Goal: Task Accomplishment & Management: Complete application form

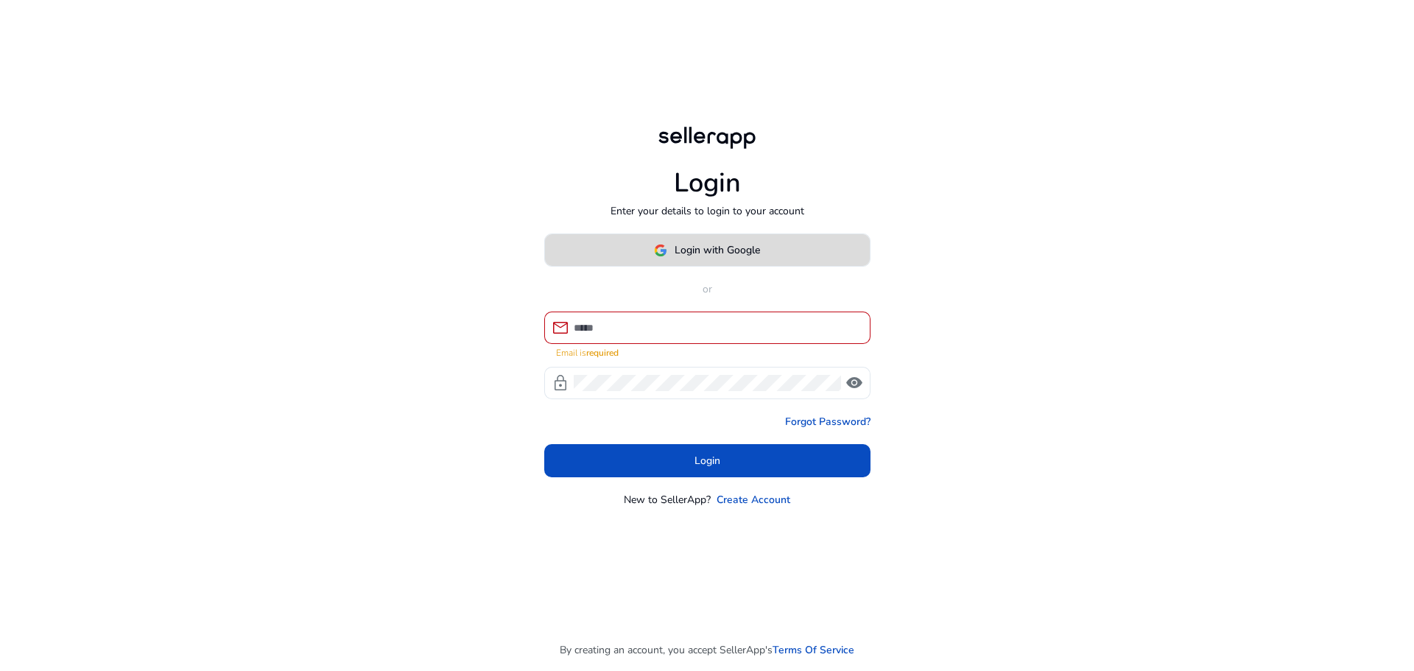
click at [697, 258] on span "Login with Google" at bounding box center [717, 249] width 85 height 15
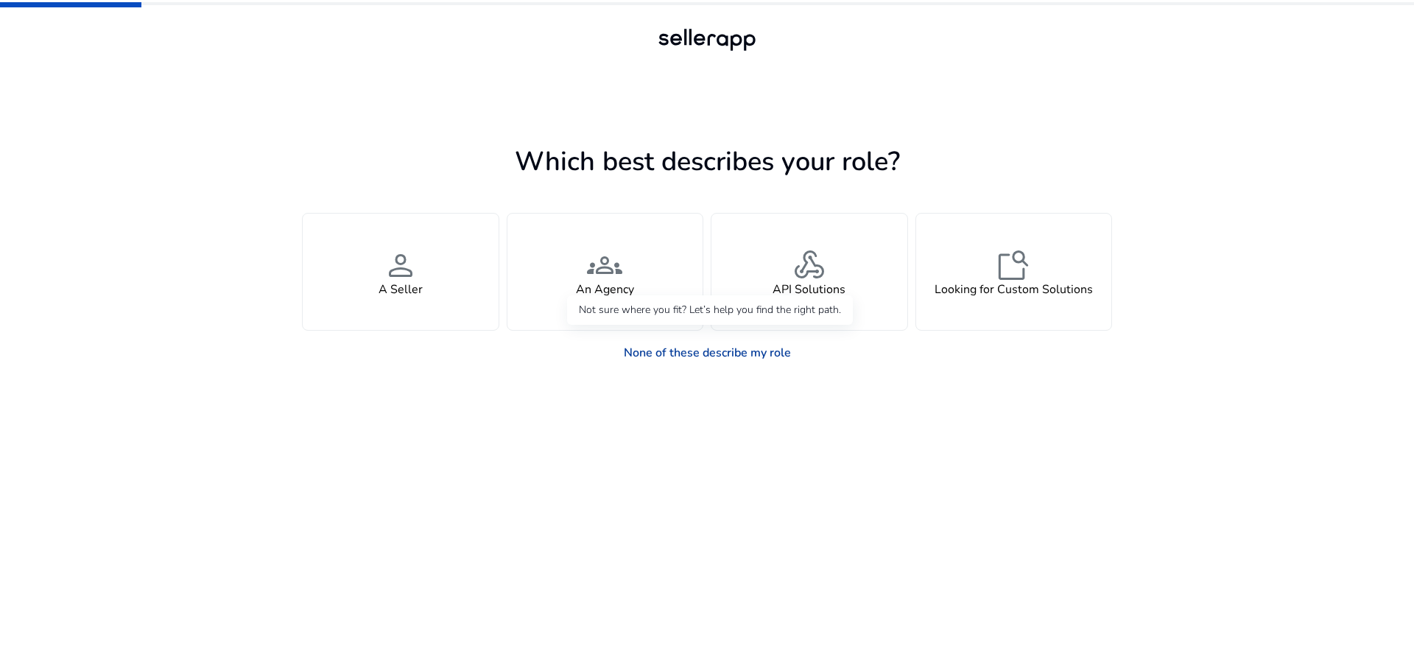
click at [695, 352] on link "None of these describe my role" at bounding box center [707, 352] width 191 height 29
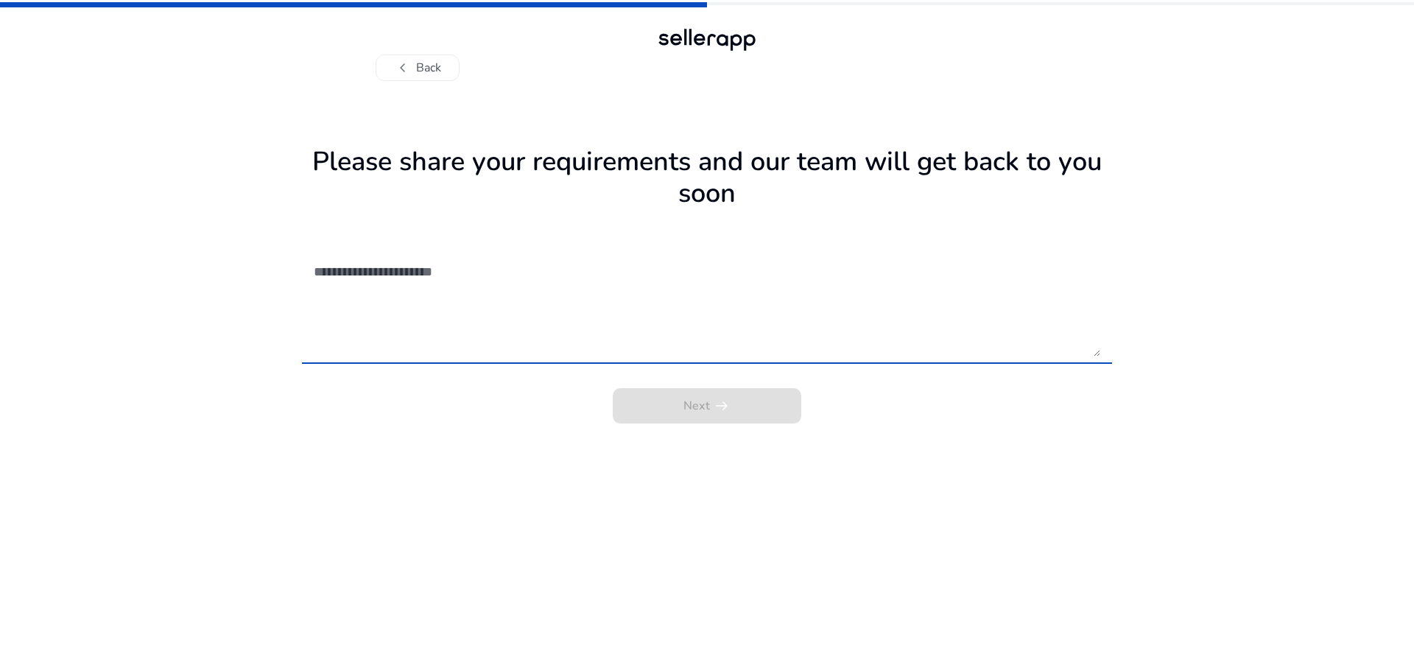
click at [461, 253] on textarea at bounding box center [707, 304] width 787 height 105
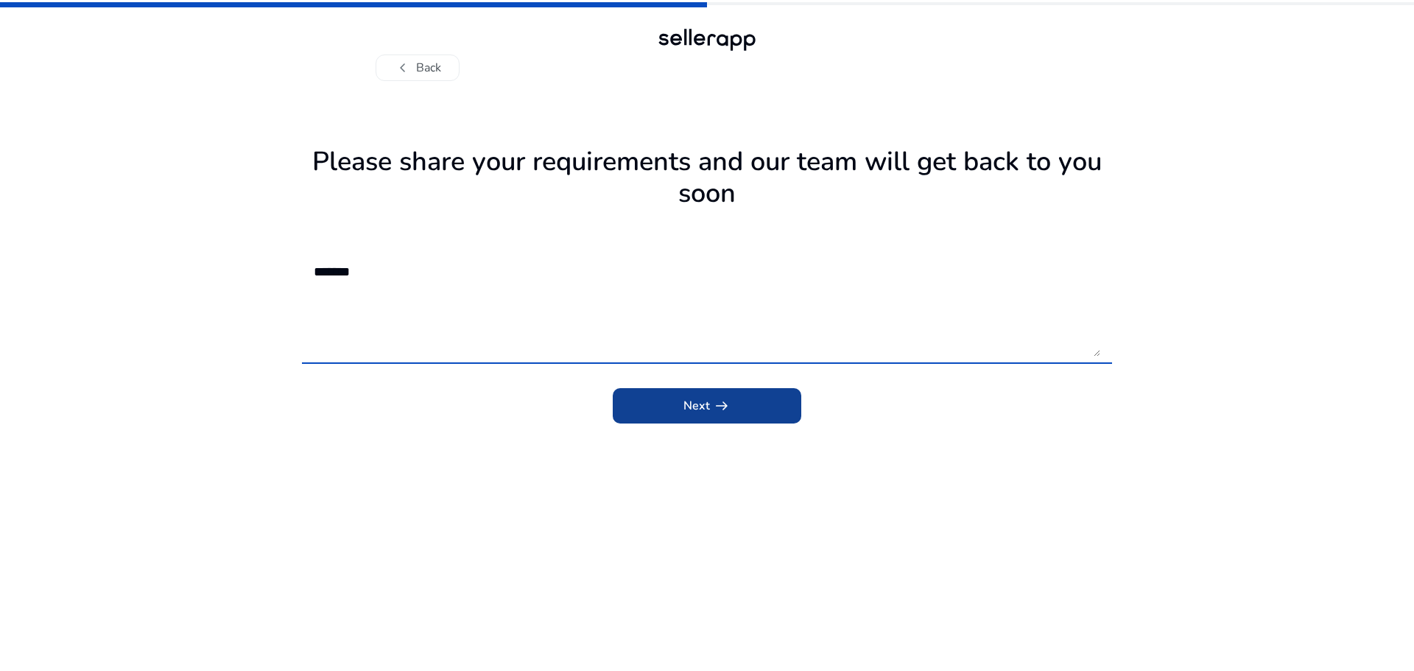
type textarea "*******"
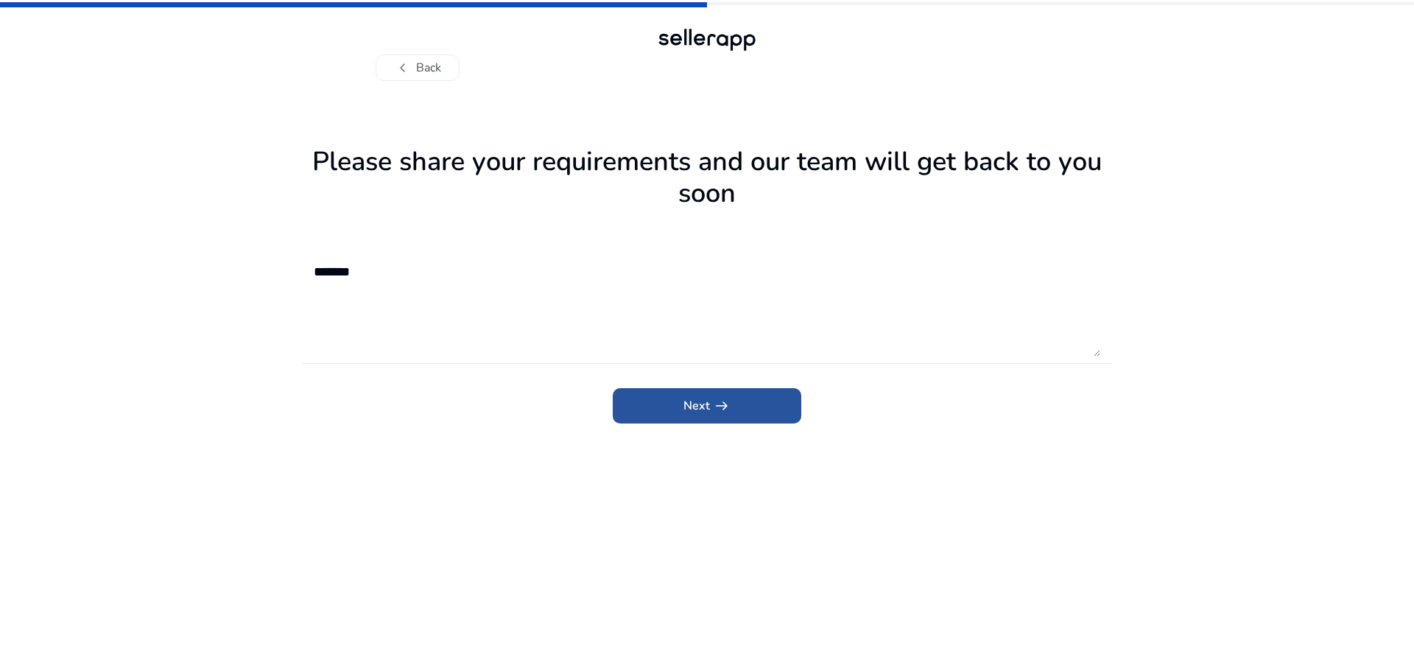
click at [667, 412] on span "submit" at bounding box center [707, 405] width 189 height 35
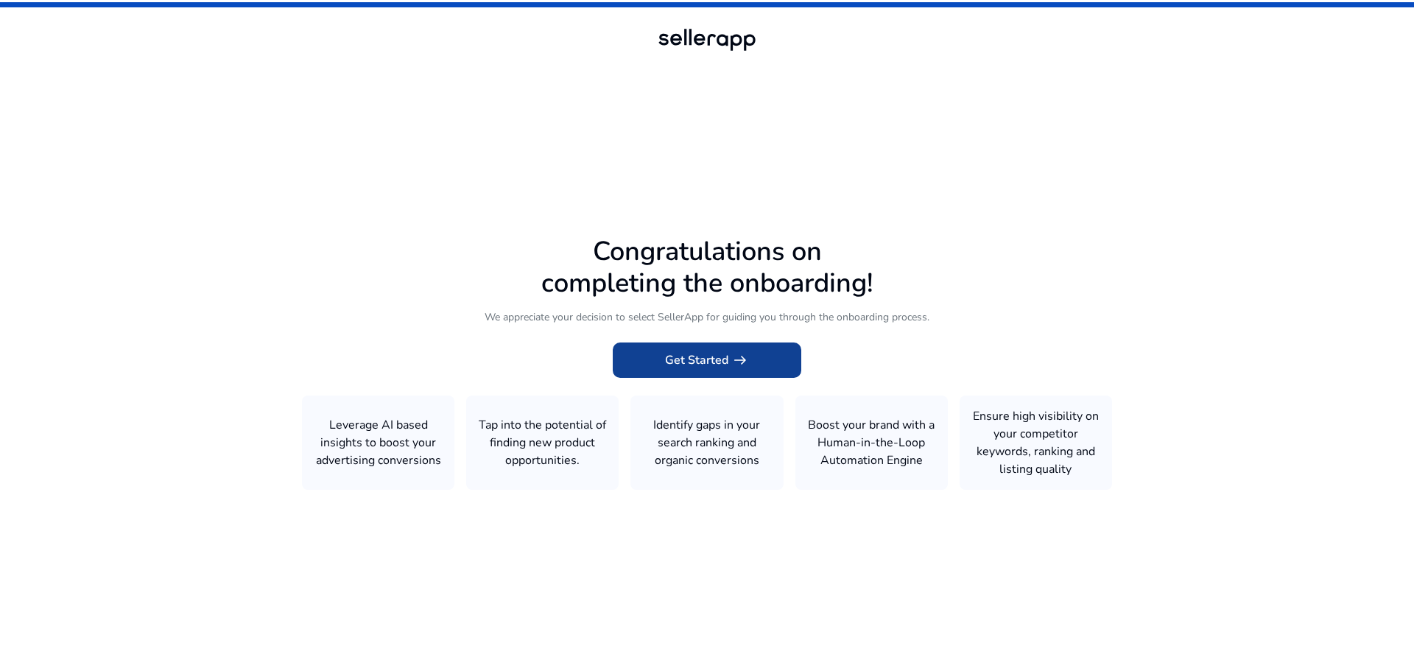
click at [695, 362] on span "Get Started arrow_right_alt" at bounding box center [707, 360] width 84 height 18
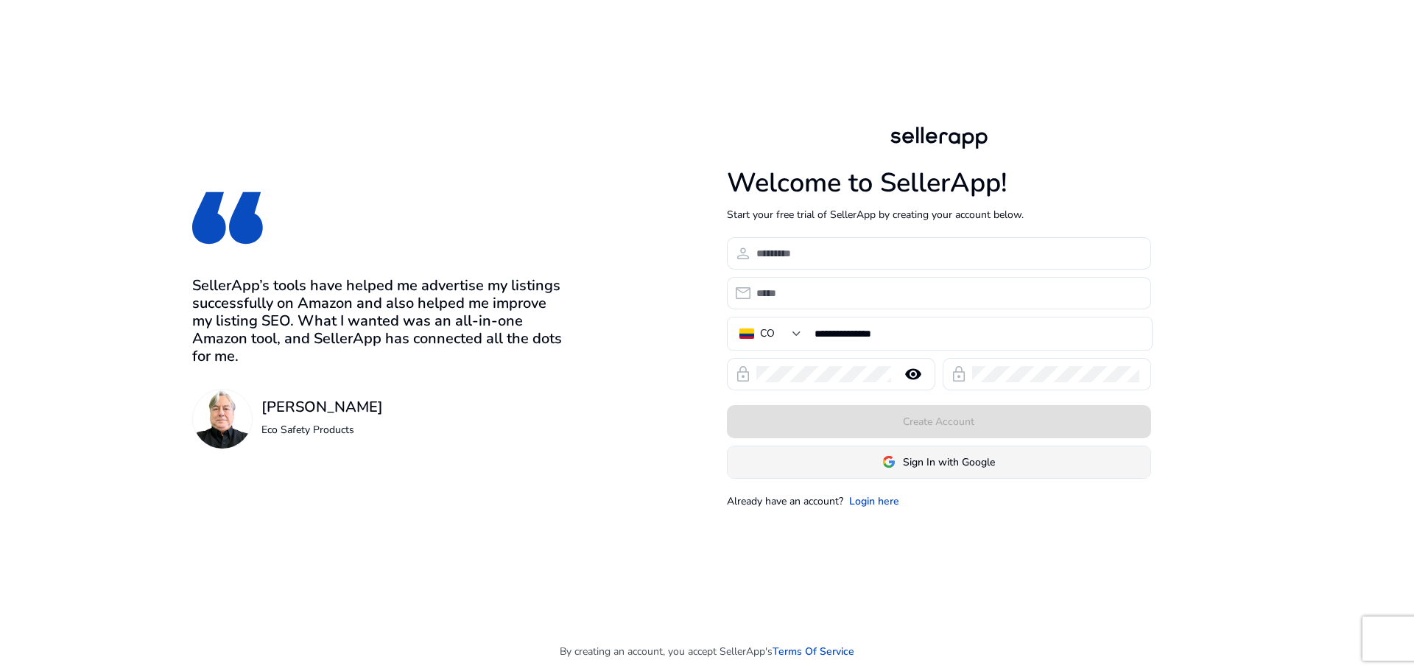
click at [930, 464] on span "Sign In with Google" at bounding box center [949, 461] width 92 height 15
